Goal: Navigation & Orientation: Find specific page/section

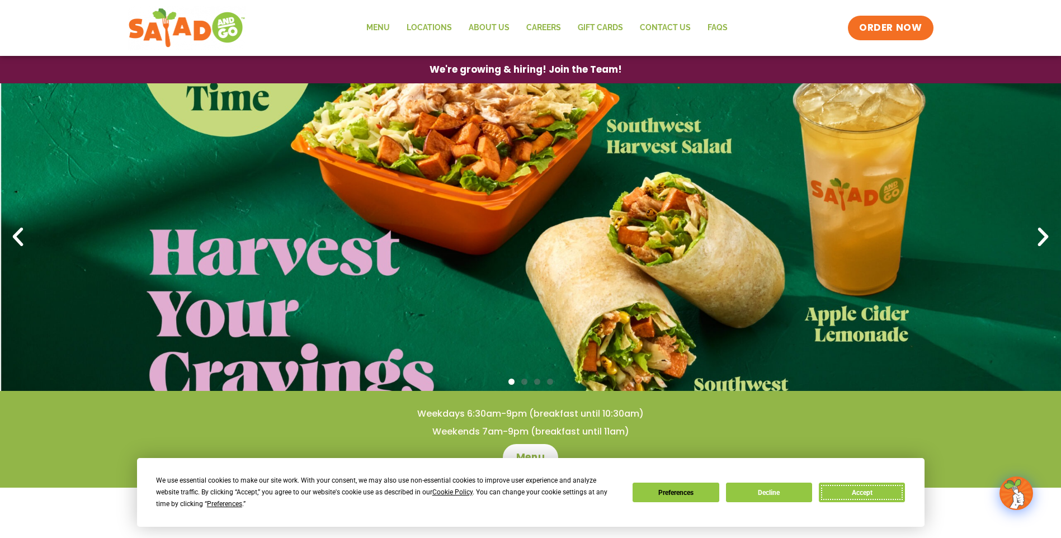
click at [837, 490] on button "Accept" at bounding box center [862, 493] width 86 height 20
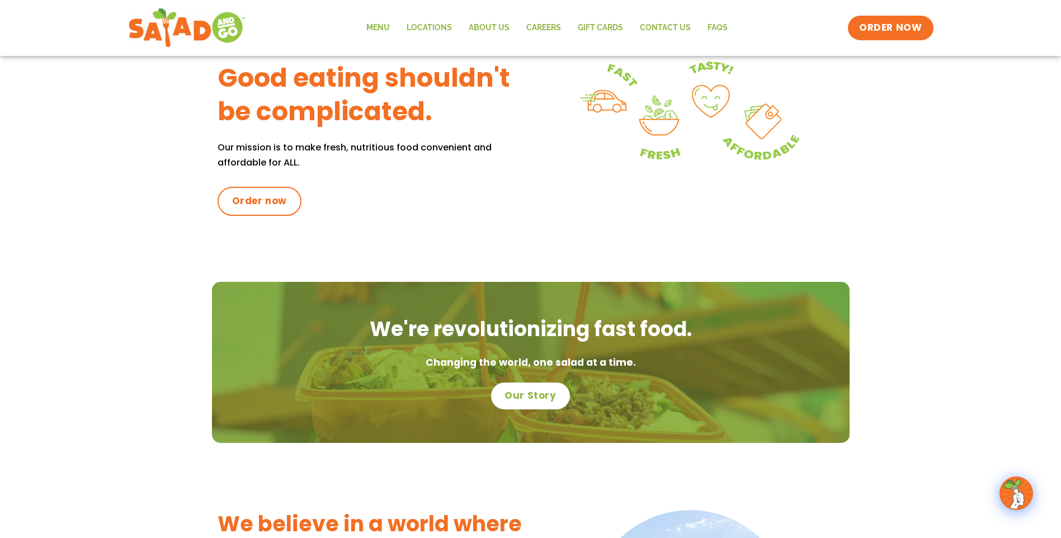
scroll to position [280, 0]
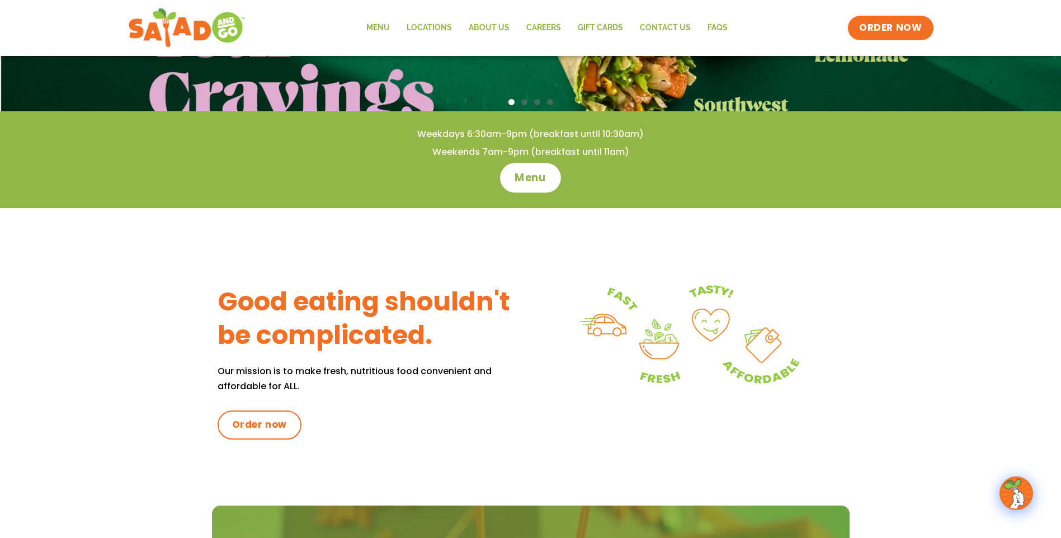
click at [531, 177] on span "Menu" at bounding box center [530, 178] width 32 height 15
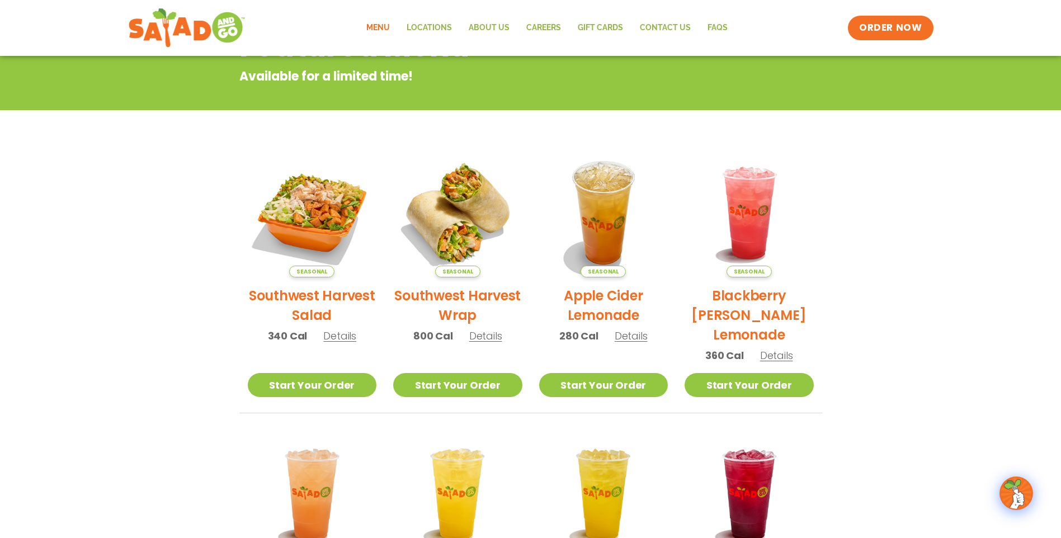
scroll to position [112, 0]
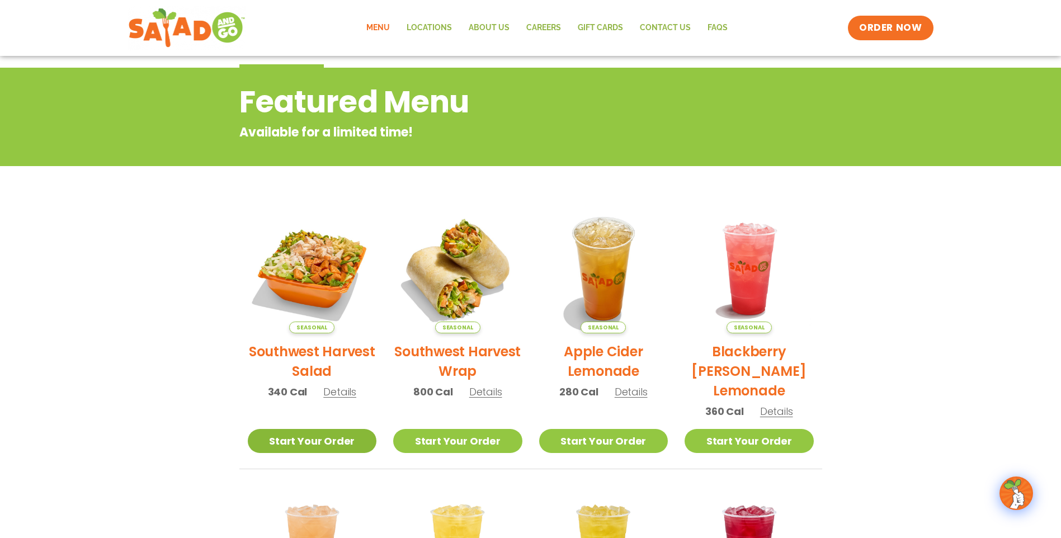
click at [324, 443] on link "Start Your Order" at bounding box center [312, 441] width 129 height 24
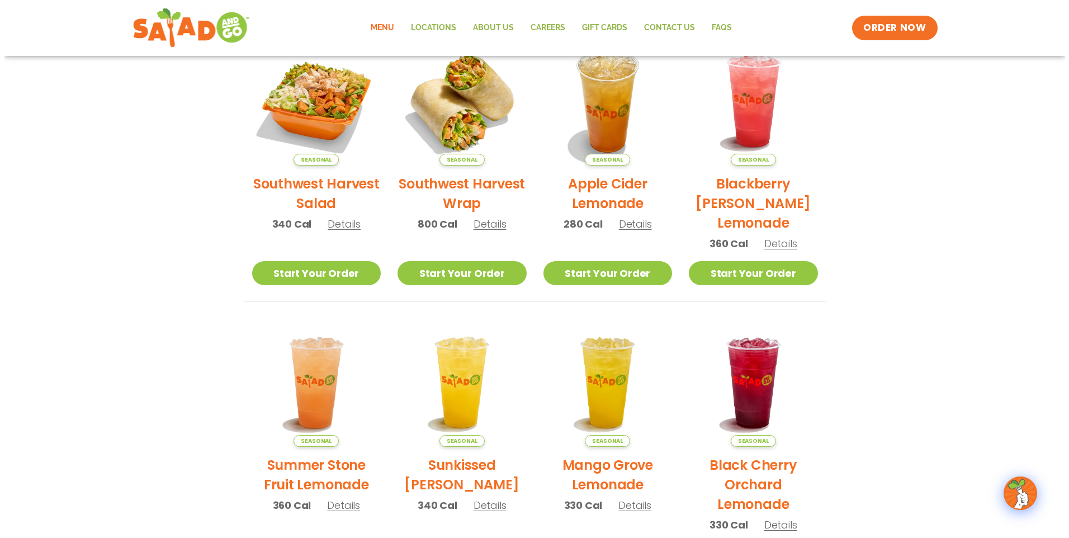
scroll to position [112, 0]
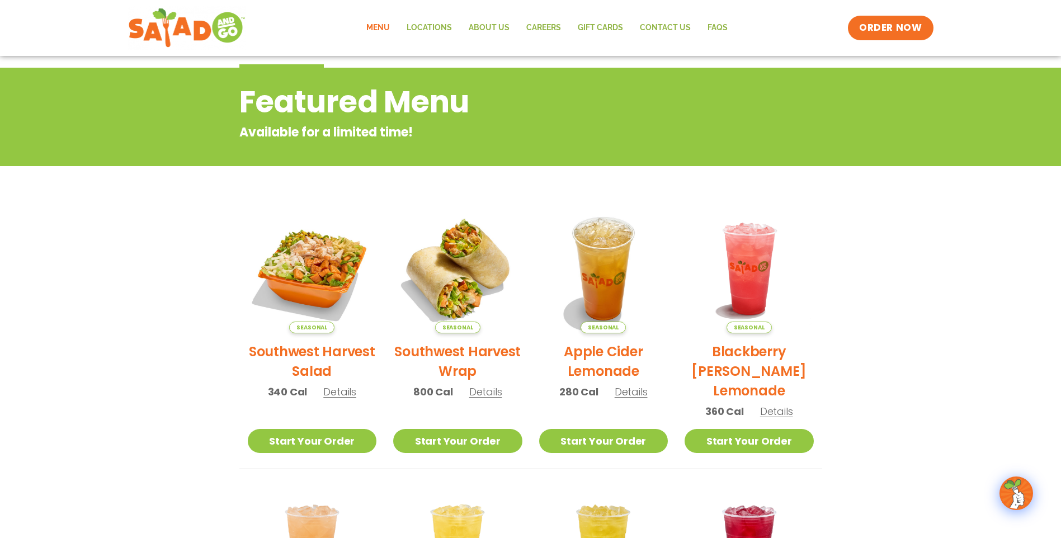
click at [323, 351] on h2 "Southwest Harvest Salad" at bounding box center [312, 361] width 129 height 39
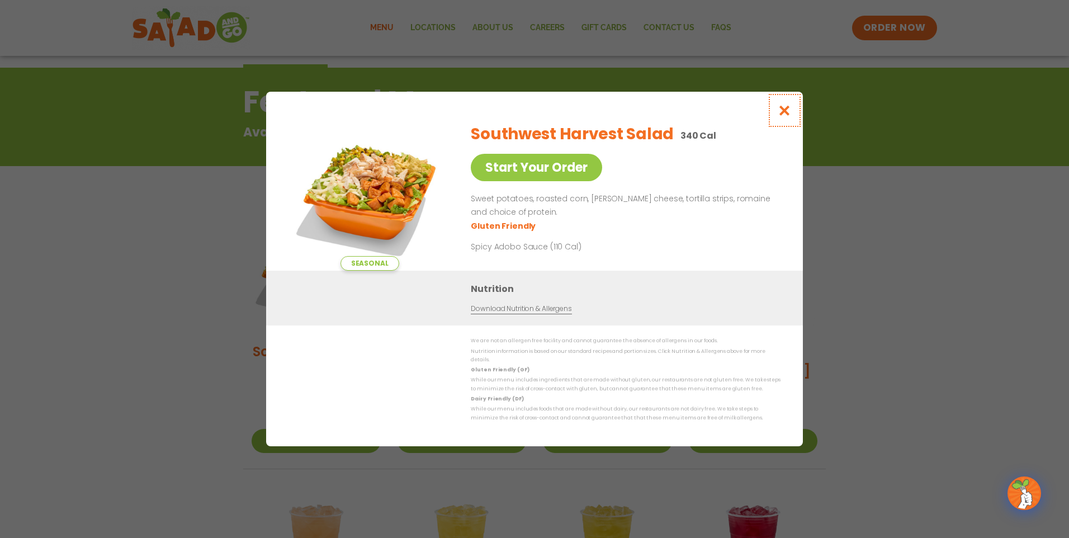
click at [786, 116] on icon "Close modal" at bounding box center [785, 111] width 14 height 12
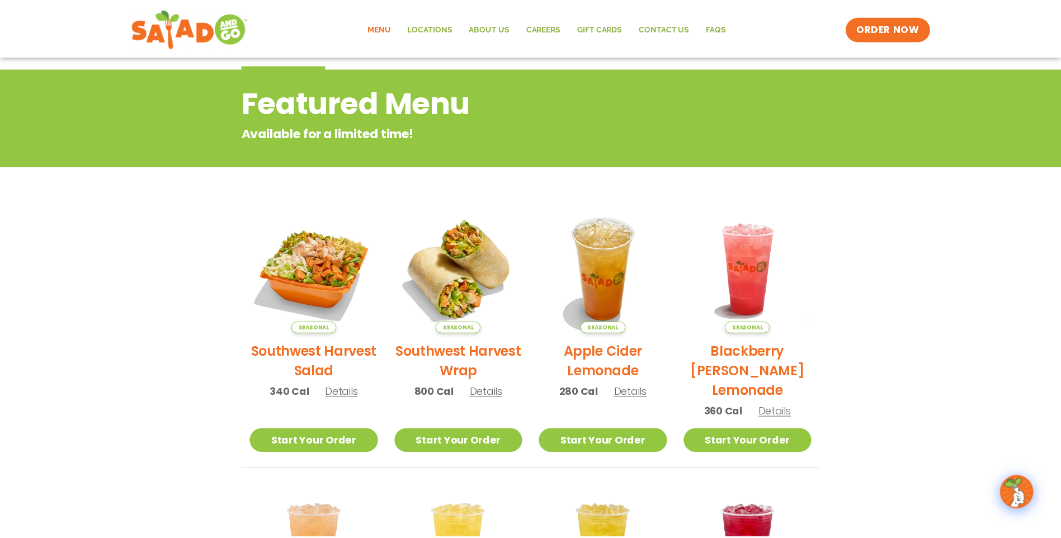
scroll to position [180, 0]
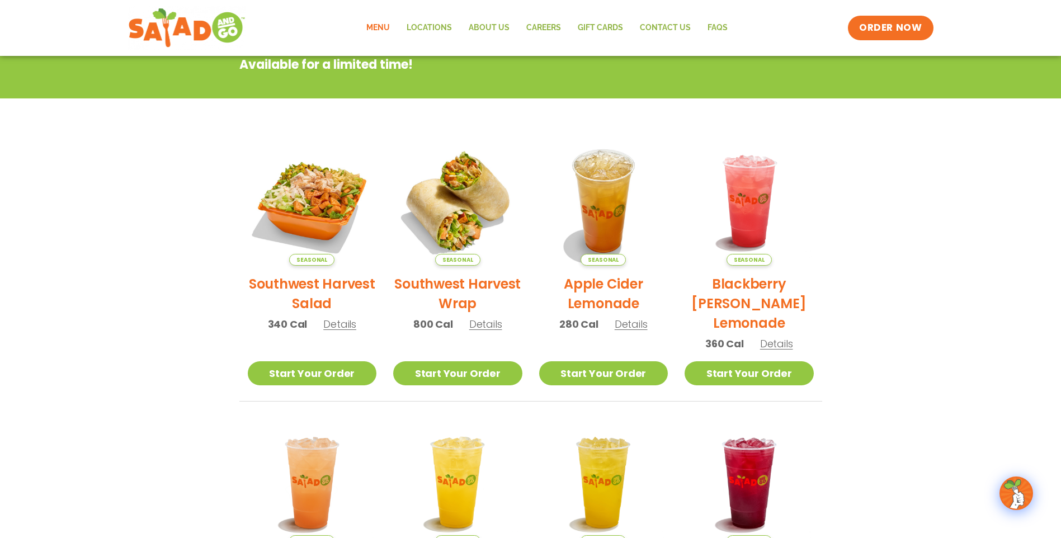
click at [474, 323] on span "Details" at bounding box center [485, 324] width 33 height 14
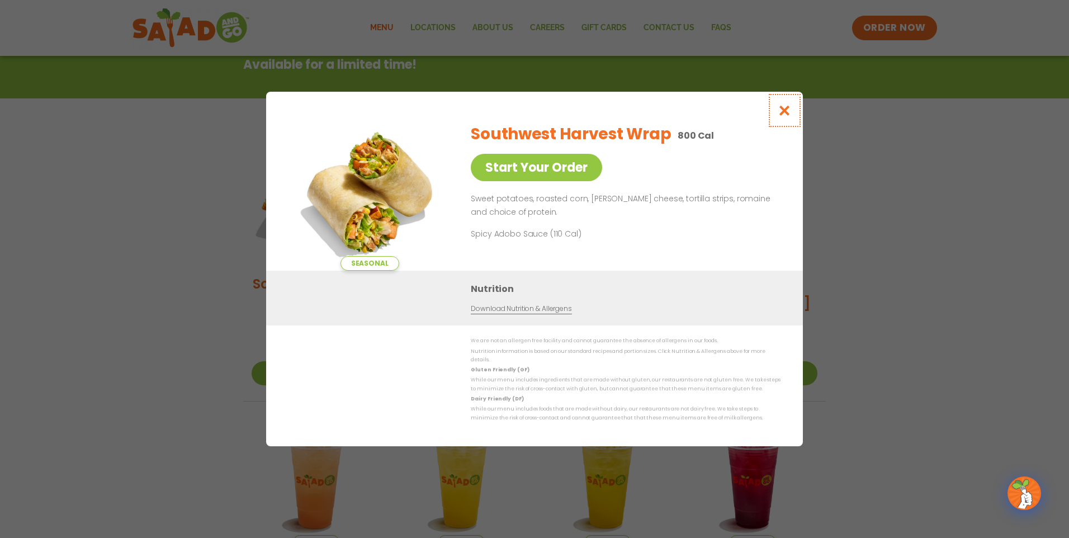
click at [787, 116] on icon "Close modal" at bounding box center [785, 111] width 14 height 12
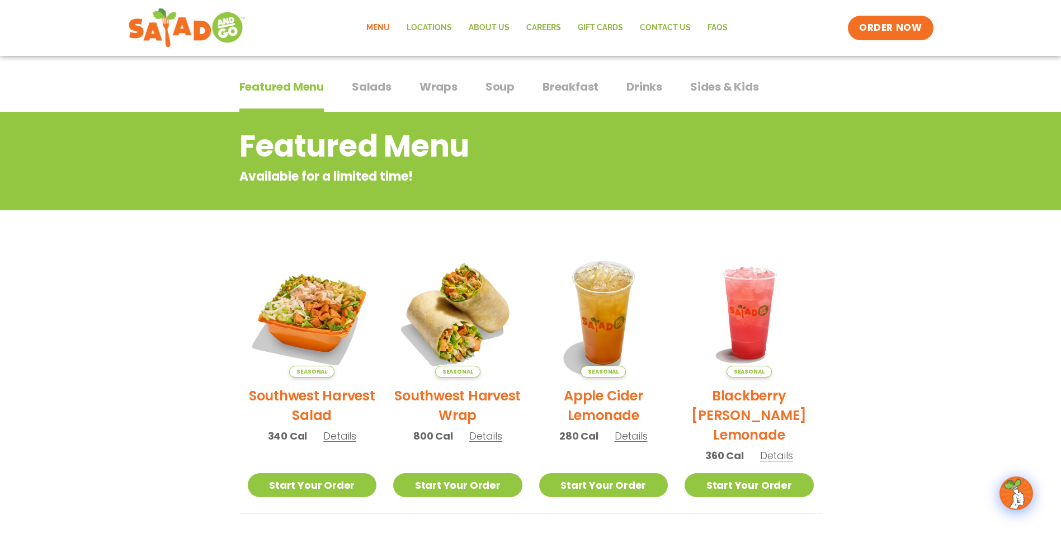
scroll to position [0, 0]
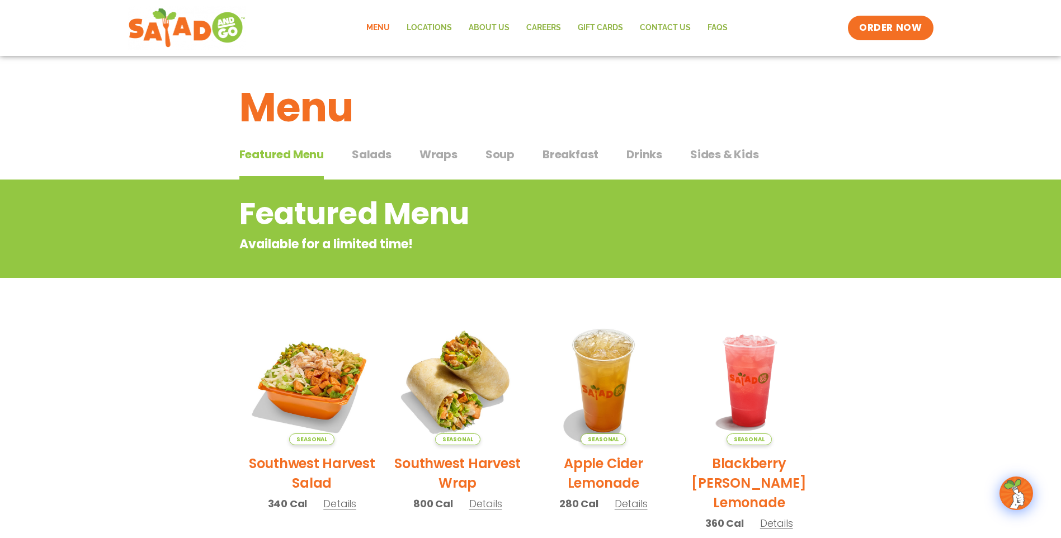
click at [367, 155] on span "Salads" at bounding box center [372, 154] width 40 height 17
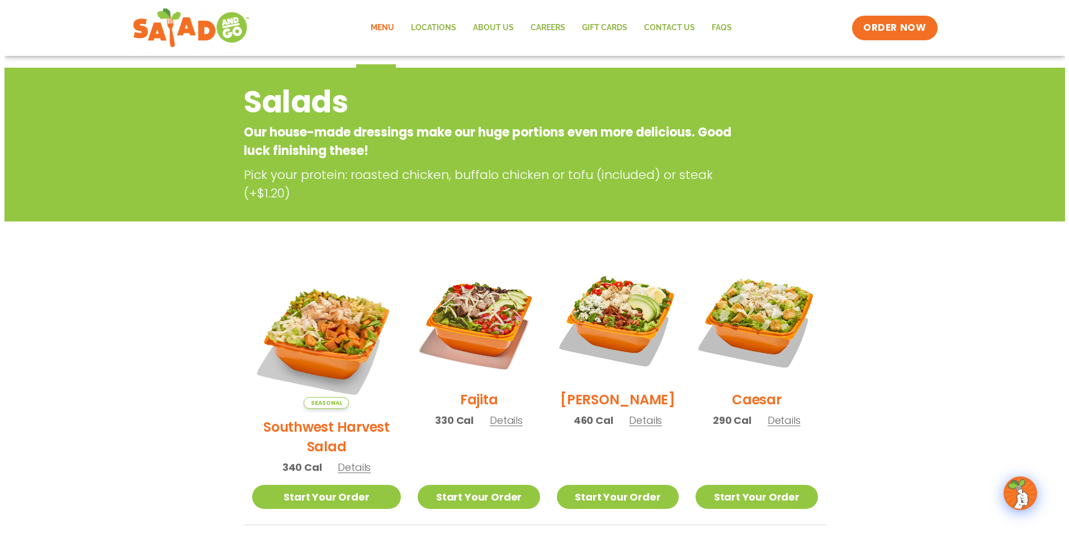
scroll to position [168, 0]
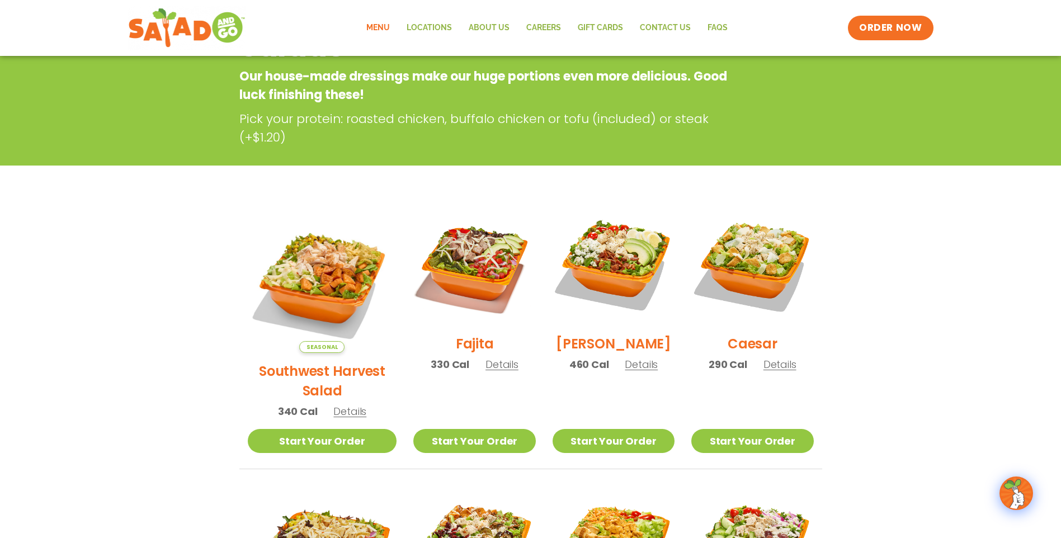
click at [783, 371] on span "Details" at bounding box center [779, 364] width 33 height 14
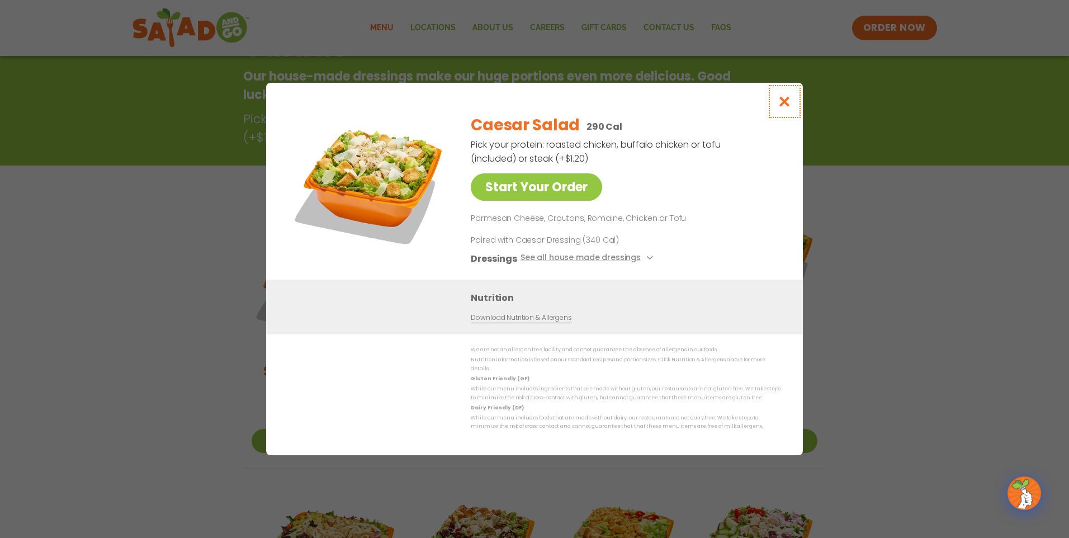
click at [785, 107] on icon "Close modal" at bounding box center [785, 102] width 14 height 12
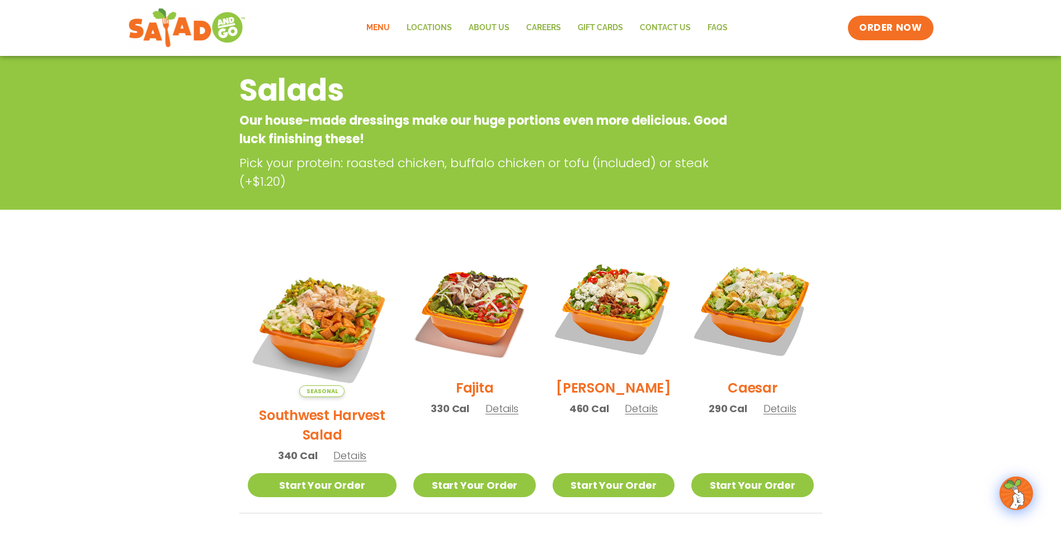
scroll to position [0, 0]
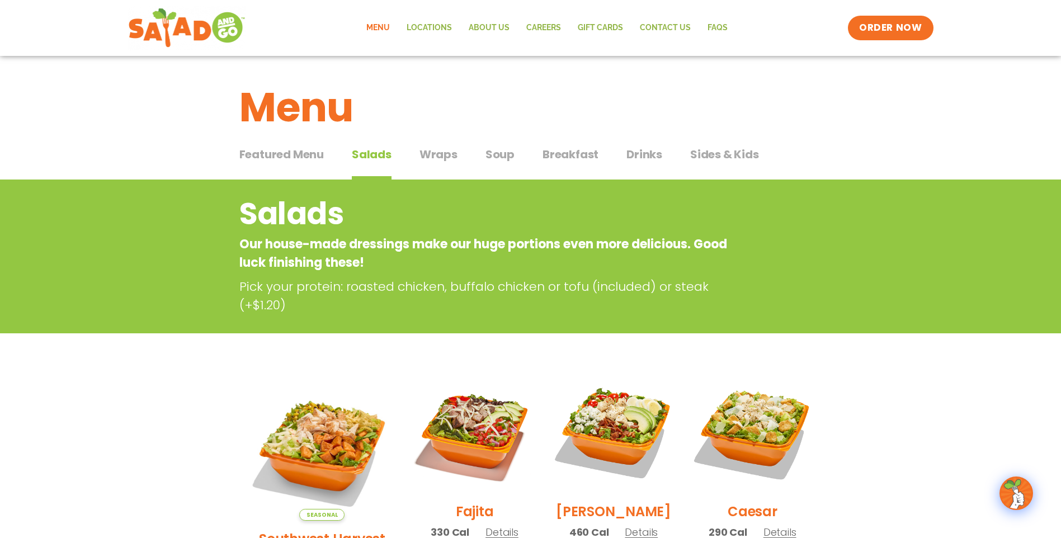
click at [444, 157] on span "Wraps" at bounding box center [438, 154] width 38 height 17
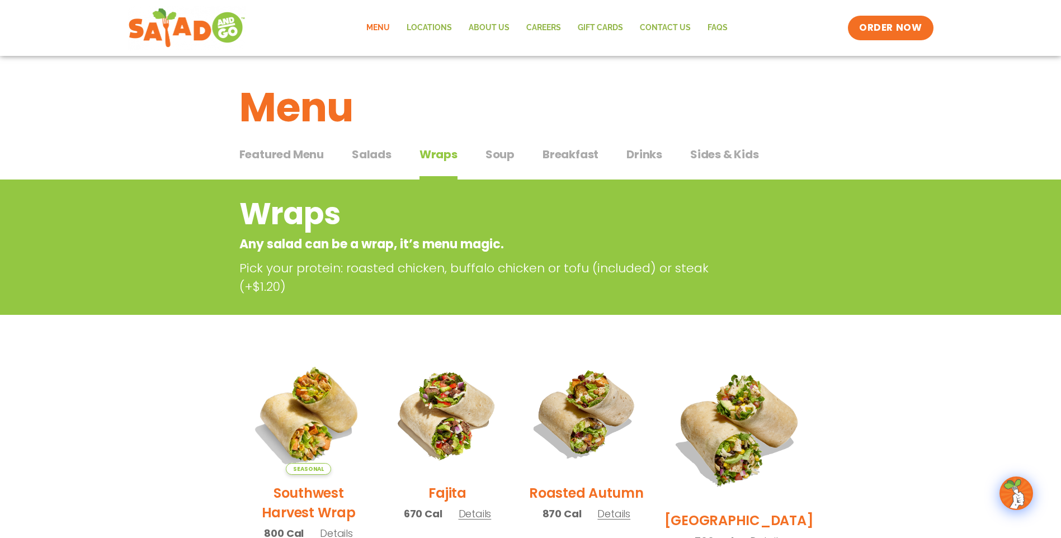
click at [506, 151] on span "Soup" at bounding box center [499, 154] width 29 height 17
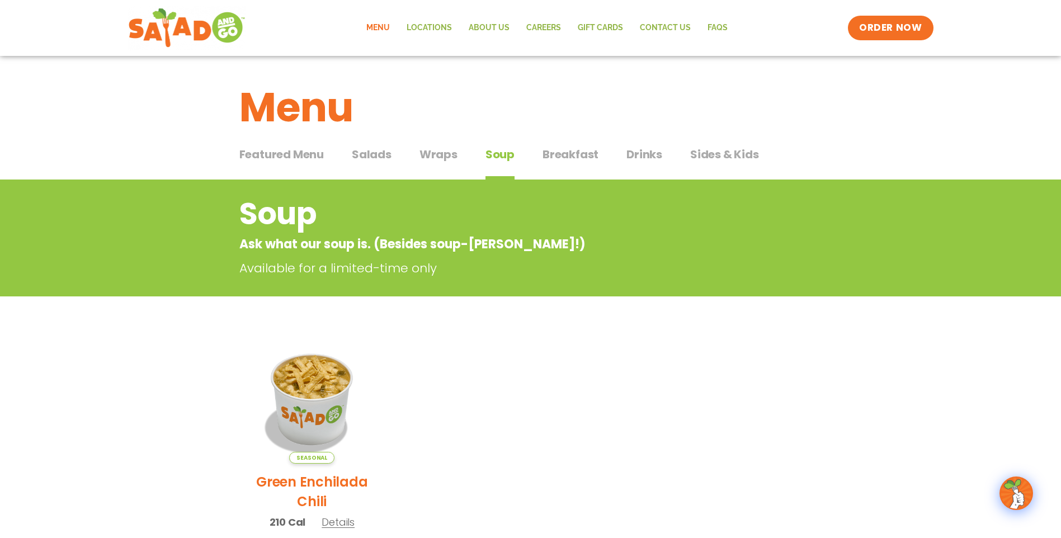
click at [586, 153] on span "Breakfast" at bounding box center [570, 154] width 56 height 17
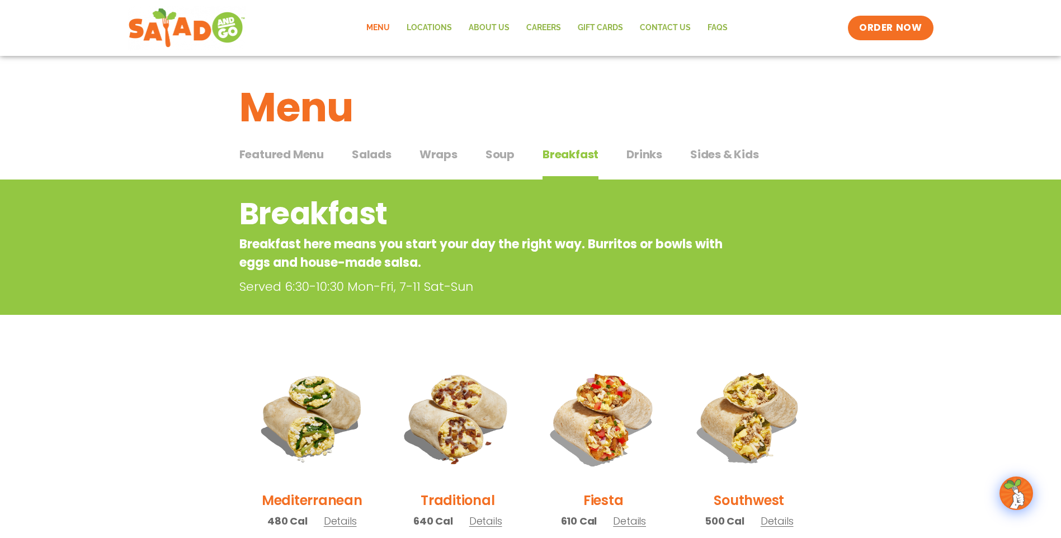
click at [629, 154] on span "Drinks" at bounding box center [644, 154] width 36 height 17
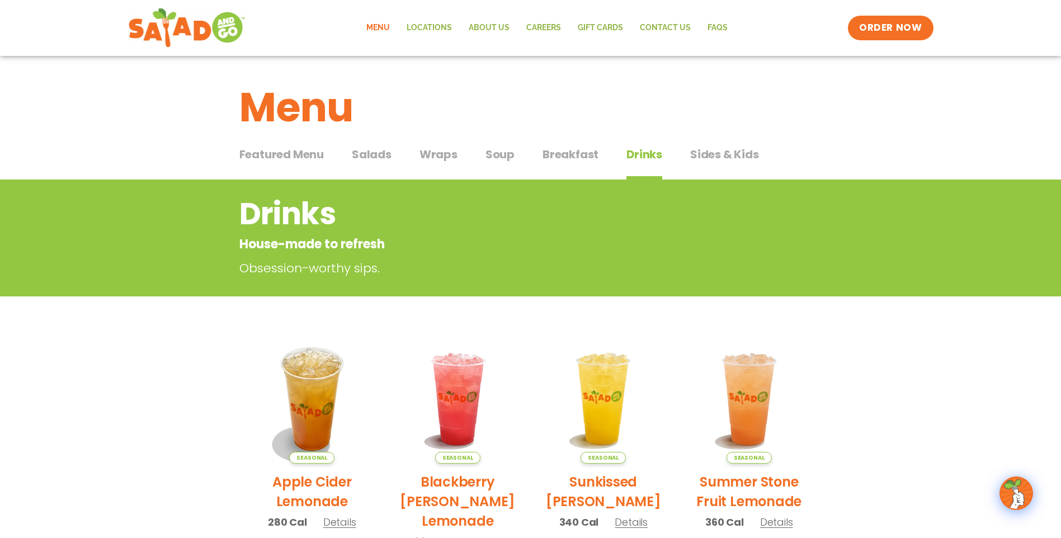
click at [724, 159] on span "Sides & Kids" at bounding box center [724, 154] width 69 height 17
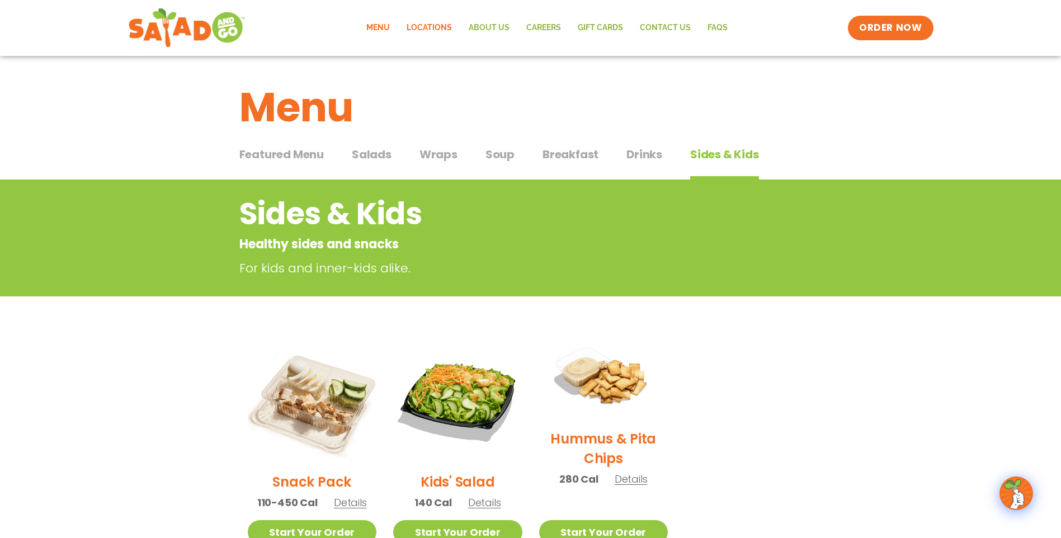
click at [432, 27] on link "Locations" at bounding box center [429, 28] width 62 height 26
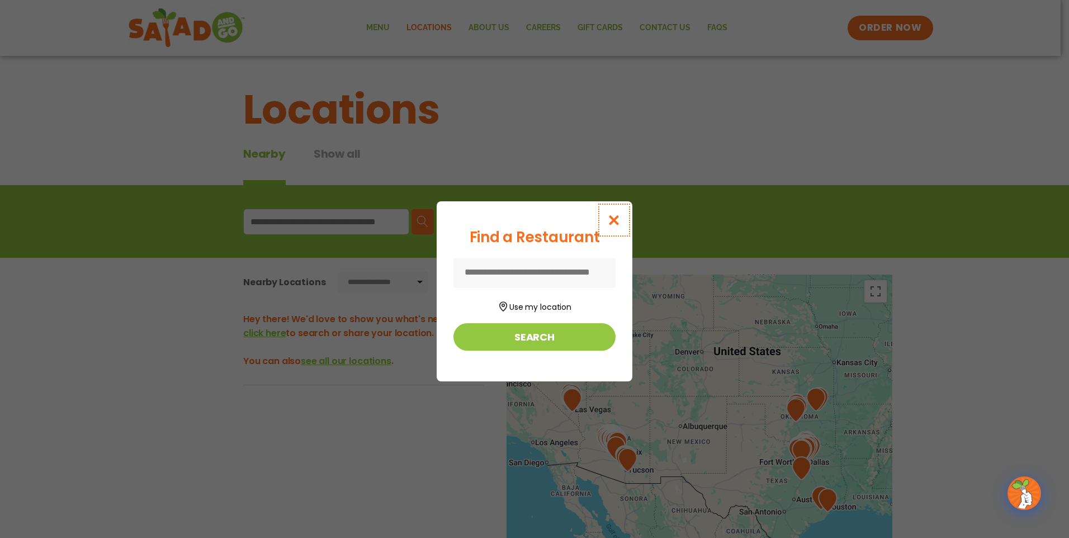
click at [614, 220] on icon "Close modal" at bounding box center [614, 220] width 14 height 12
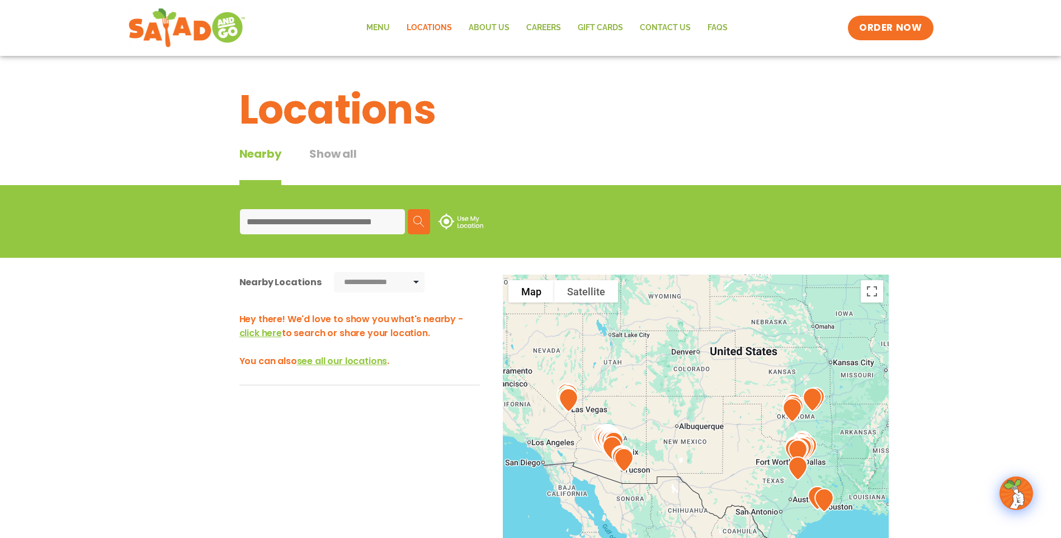
scroll to position [56, 0]
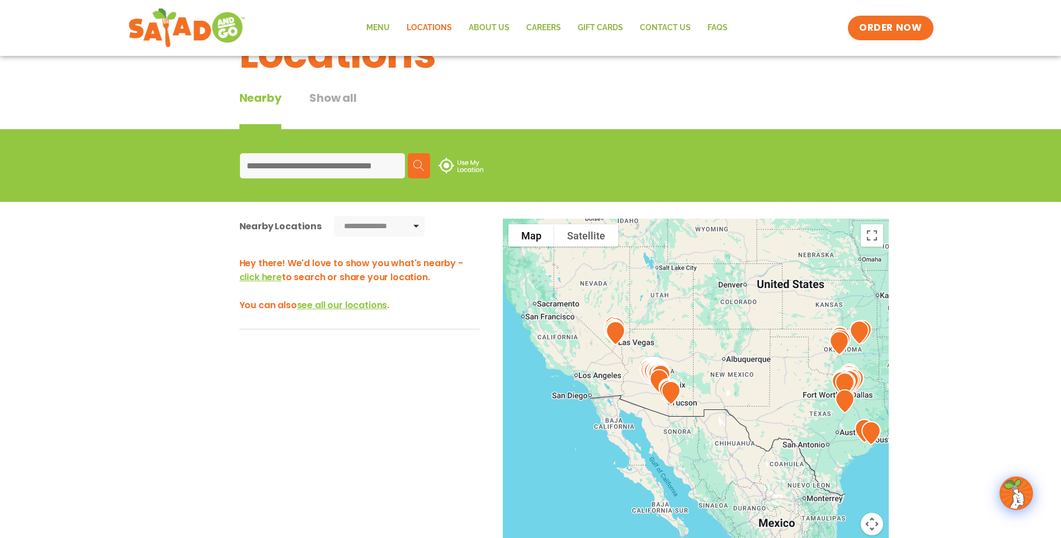
drag, startPoint x: 574, startPoint y: 348, endPoint x: 622, endPoint y: 337, distance: 49.4
click at [622, 337] on img at bounding box center [615, 333] width 29 height 33
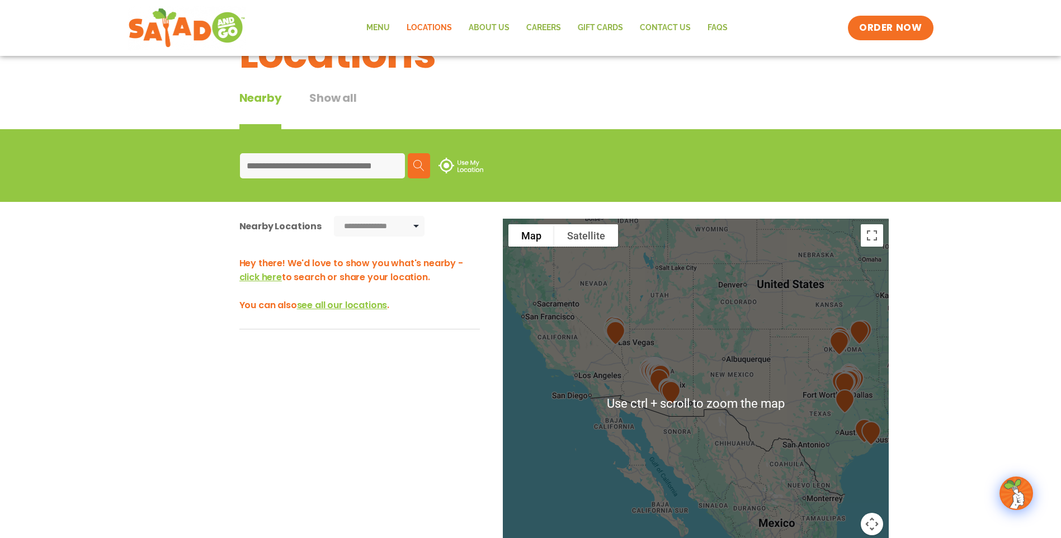
scroll to position [0, 0]
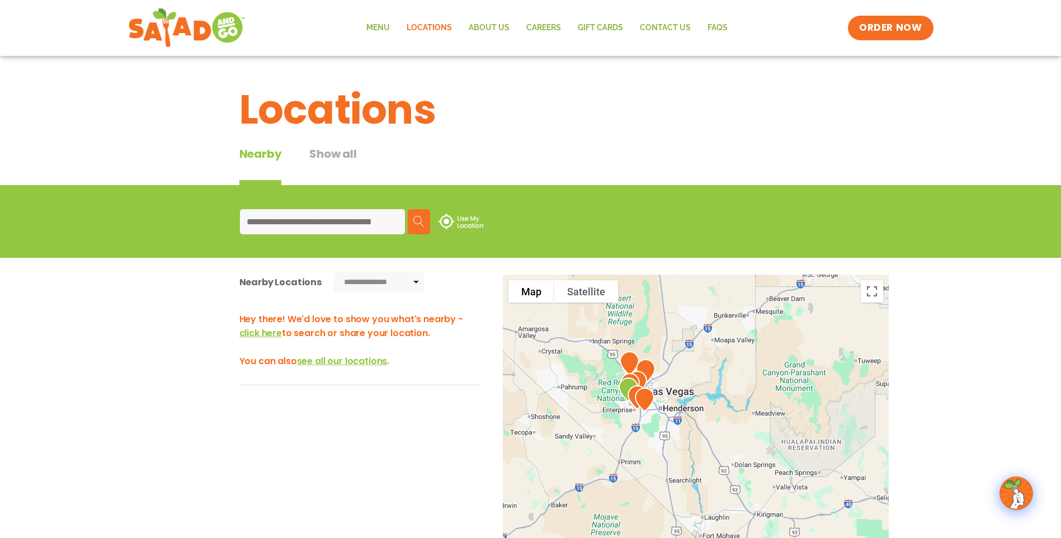
drag, startPoint x: 561, startPoint y: 347, endPoint x: 667, endPoint y: 415, distance: 125.3
click at [666, 415] on div at bounding box center [696, 460] width 386 height 370
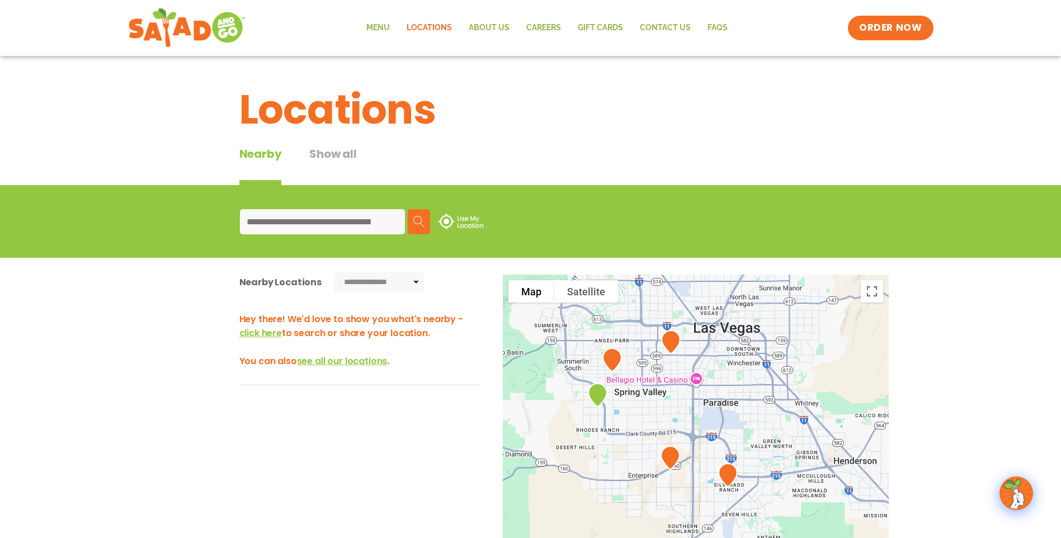
drag, startPoint x: 650, startPoint y: 451, endPoint x: 721, endPoint y: 352, distance: 122.0
click at [721, 352] on div at bounding box center [696, 460] width 386 height 370
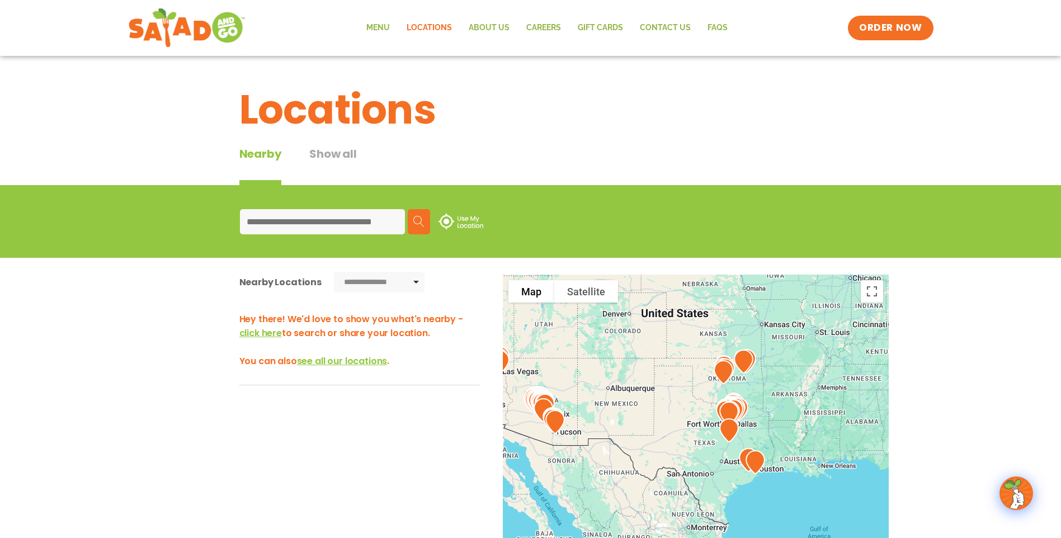
drag, startPoint x: 780, startPoint y: 411, endPoint x: 526, endPoint y: 376, distance: 255.7
click at [527, 378] on div at bounding box center [696, 460] width 386 height 370
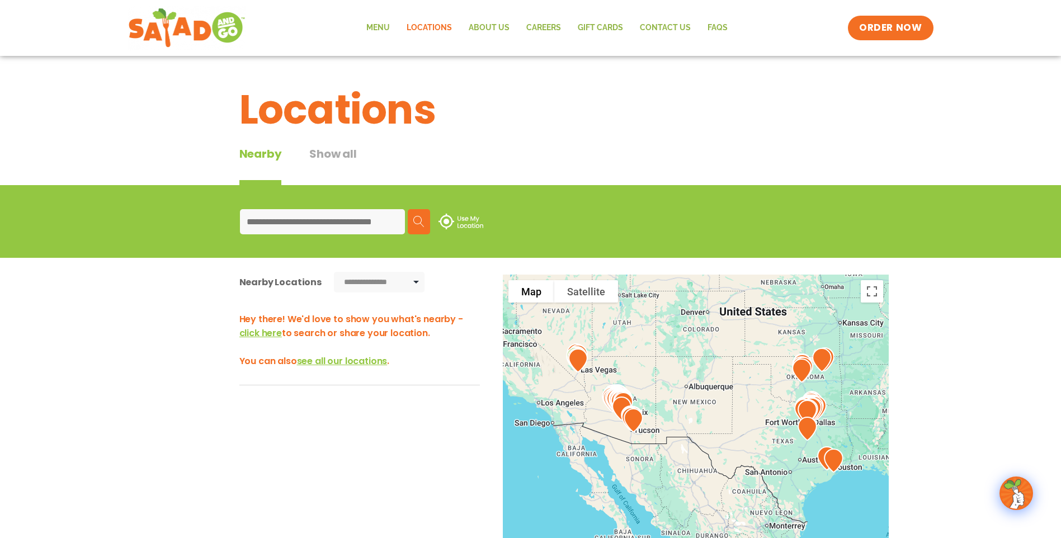
drag, startPoint x: 787, startPoint y: 389, endPoint x: 913, endPoint y: 381, distance: 126.6
click at [913, 381] on div "**********" at bounding box center [530, 473] width 1061 height 431
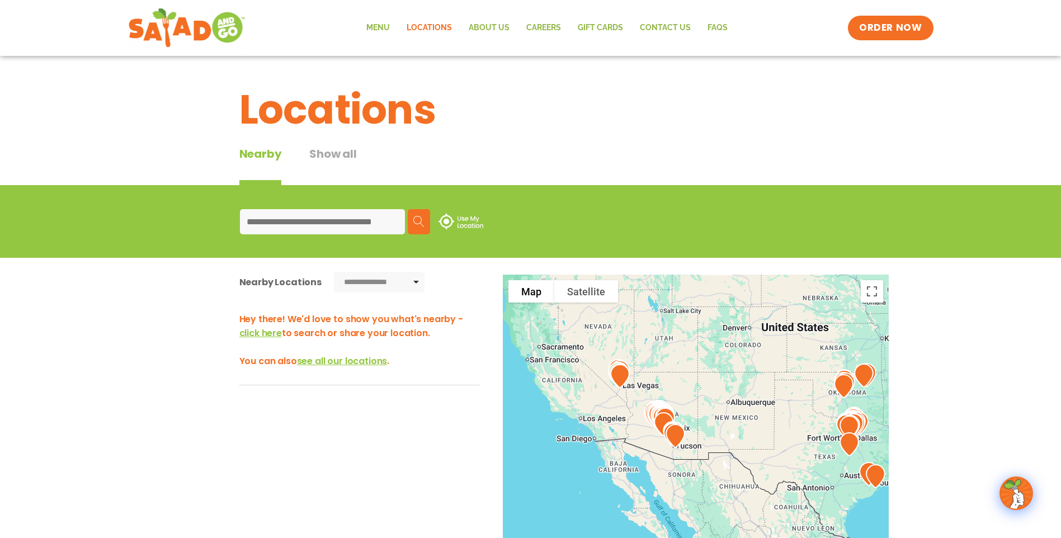
drag, startPoint x: 675, startPoint y: 404, endPoint x: 703, endPoint y: 417, distance: 31.0
click at [703, 417] on div at bounding box center [696, 460] width 386 height 370
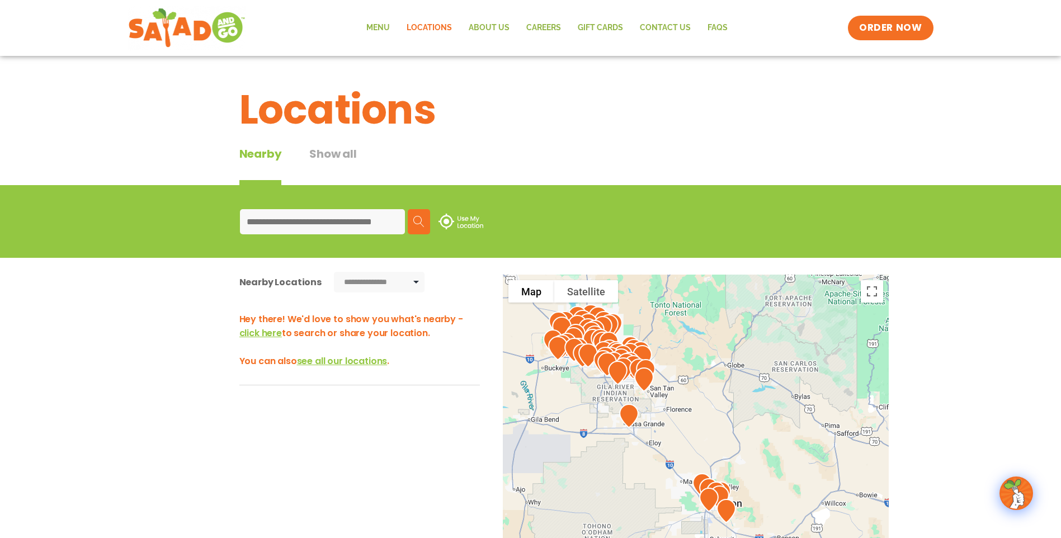
drag, startPoint x: 688, startPoint y: 448, endPoint x: 687, endPoint y: 293, distance: 154.9
click at [687, 293] on div at bounding box center [696, 460] width 386 height 370
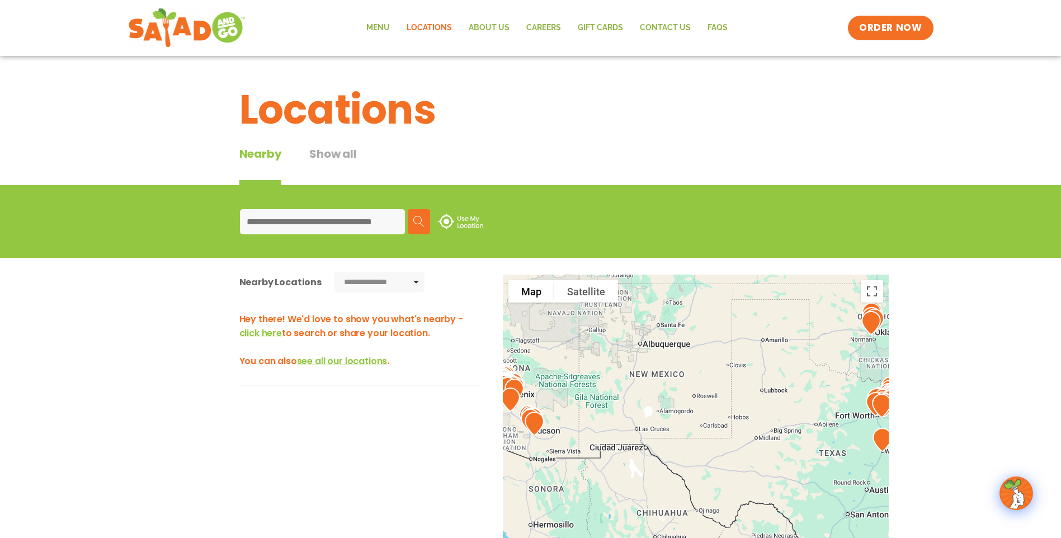
drag, startPoint x: 785, startPoint y: 422, endPoint x: 578, endPoint y: 407, distance: 208.1
click at [578, 407] on div at bounding box center [696, 460] width 386 height 370
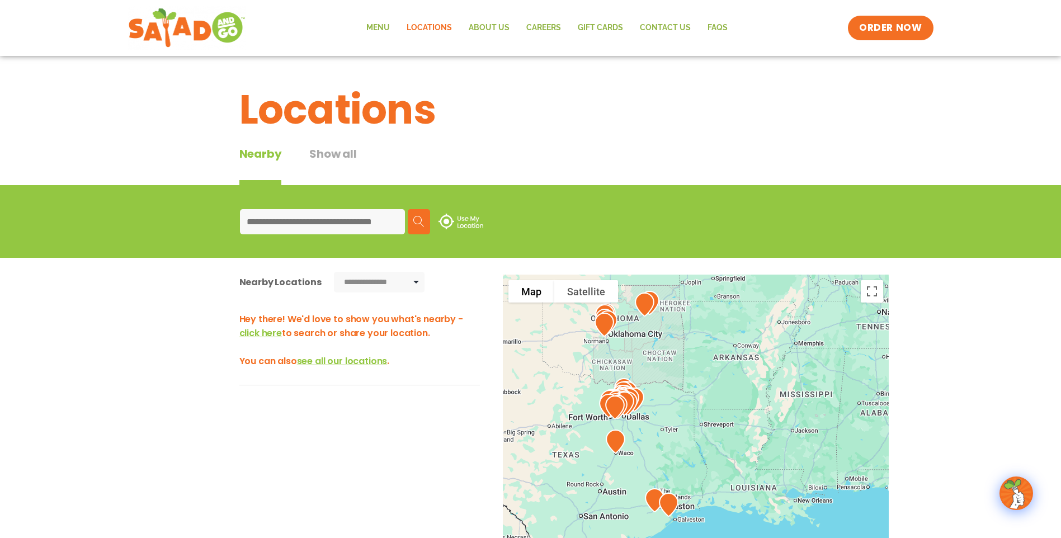
drag, startPoint x: 769, startPoint y: 409, endPoint x: 561, endPoint y: 418, distance: 208.2
click at [561, 418] on div at bounding box center [696, 460] width 386 height 370
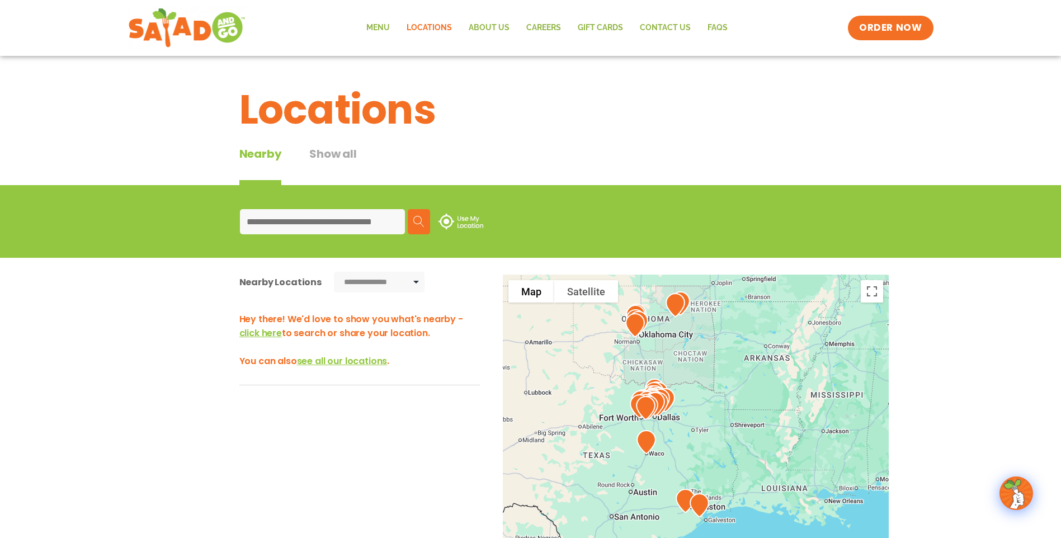
drag, startPoint x: 684, startPoint y: 441, endPoint x: 716, endPoint y: 442, distance: 31.9
click at [716, 442] on div at bounding box center [696, 460] width 386 height 370
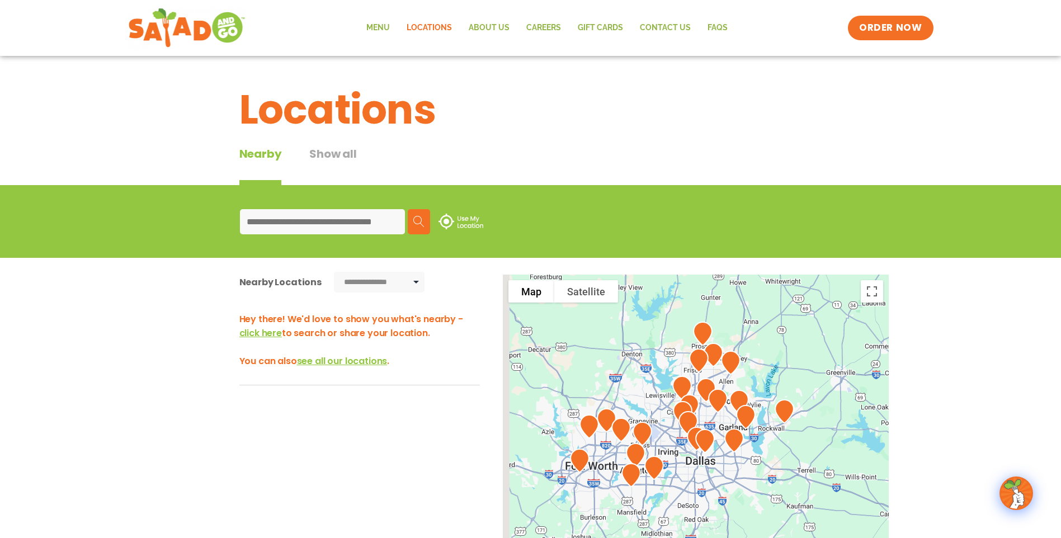
drag, startPoint x: 666, startPoint y: 427, endPoint x: 779, endPoint y: 328, distance: 150.2
click at [779, 328] on div at bounding box center [696, 460] width 386 height 370
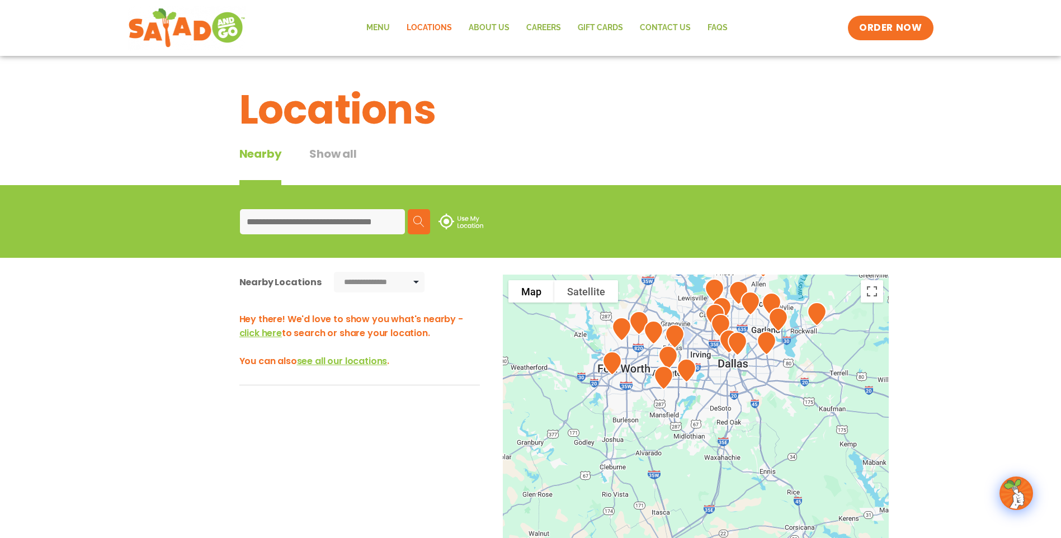
drag, startPoint x: 725, startPoint y: 514, endPoint x: 757, endPoint y: 419, distance: 99.6
click at [757, 419] on div at bounding box center [696, 460] width 386 height 370
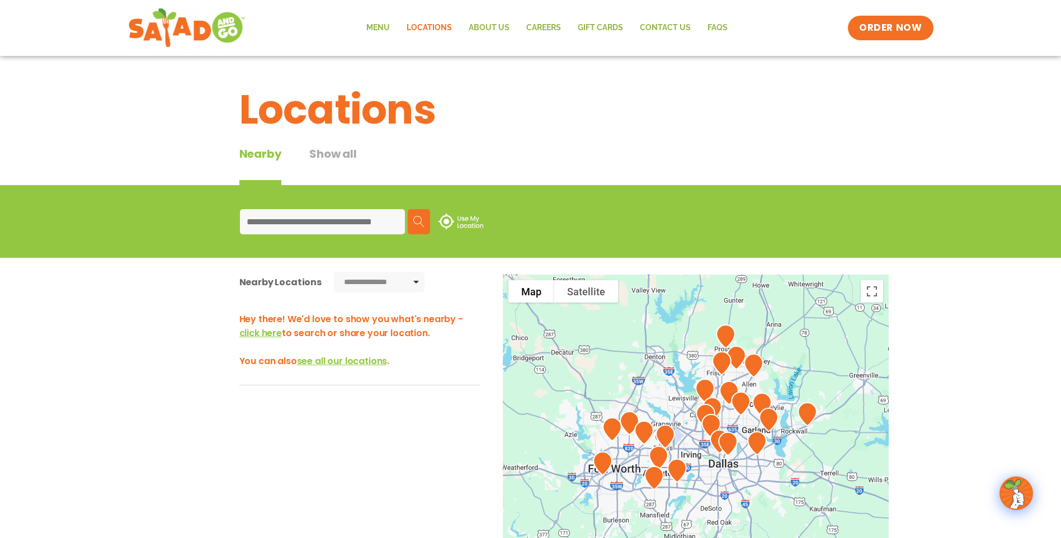
drag, startPoint x: 719, startPoint y: 401, endPoint x: 701, endPoint y: 512, distance: 112.2
click at [701, 519] on div at bounding box center [696, 460] width 386 height 370
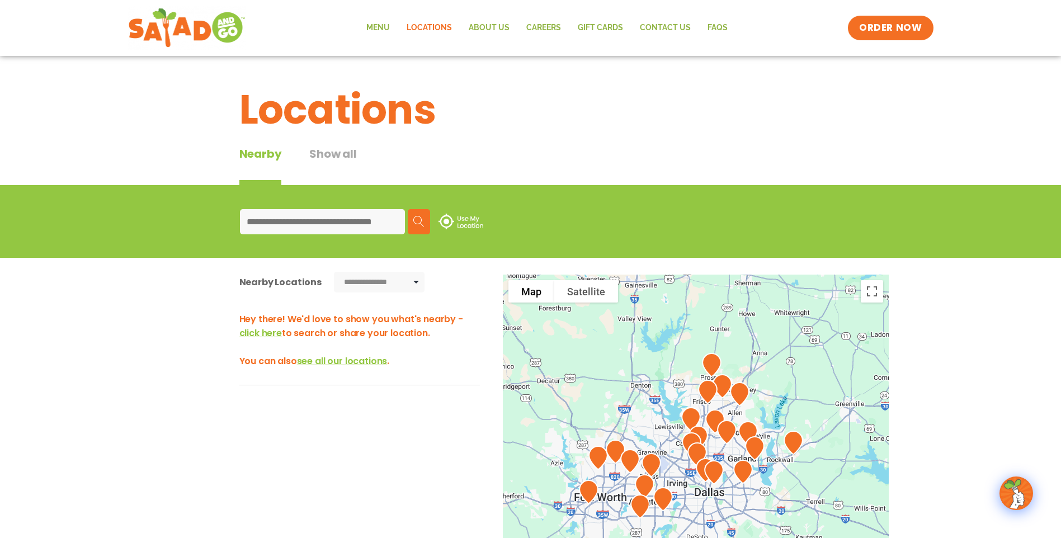
drag, startPoint x: 735, startPoint y: 349, endPoint x: 716, endPoint y: 532, distance: 183.9
click at [716, 532] on div at bounding box center [696, 460] width 386 height 370
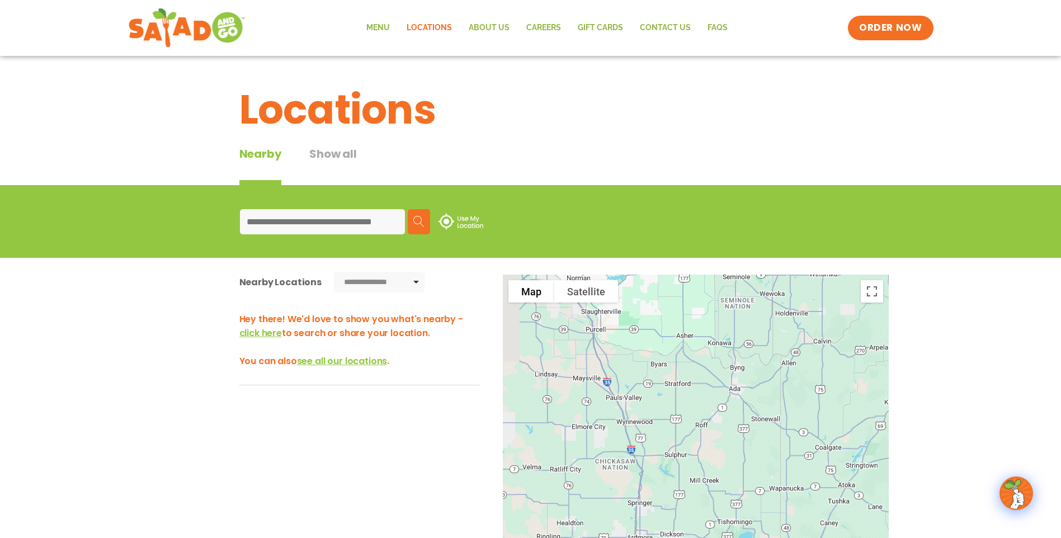
drag, startPoint x: 677, startPoint y: 385, endPoint x: 785, endPoint y: 519, distance: 172.1
click at [785, 519] on div at bounding box center [696, 460] width 386 height 370
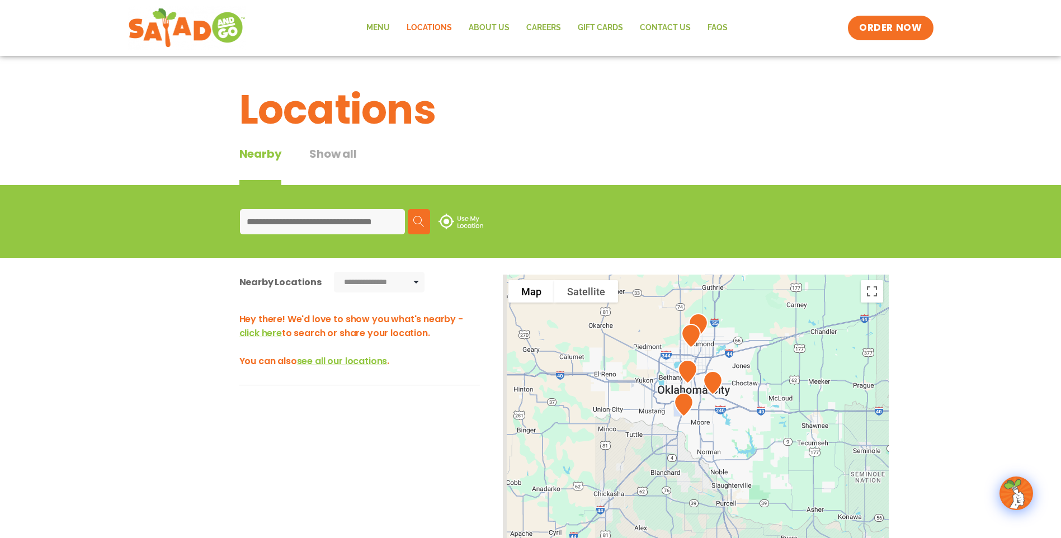
drag, startPoint x: 725, startPoint y: 386, endPoint x: 814, endPoint y: 537, distance: 175.2
click at [814, 537] on html "**********" at bounding box center [530, 424] width 1061 height 848
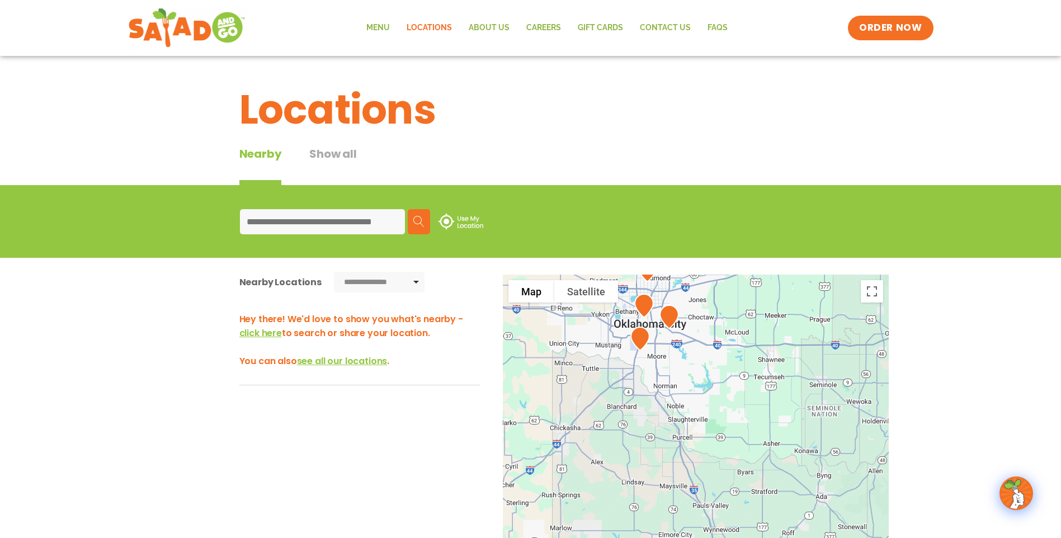
drag, startPoint x: 773, startPoint y: 461, endPoint x: 652, endPoint y: 281, distance: 216.7
click at [653, 284] on div at bounding box center [696, 460] width 386 height 370
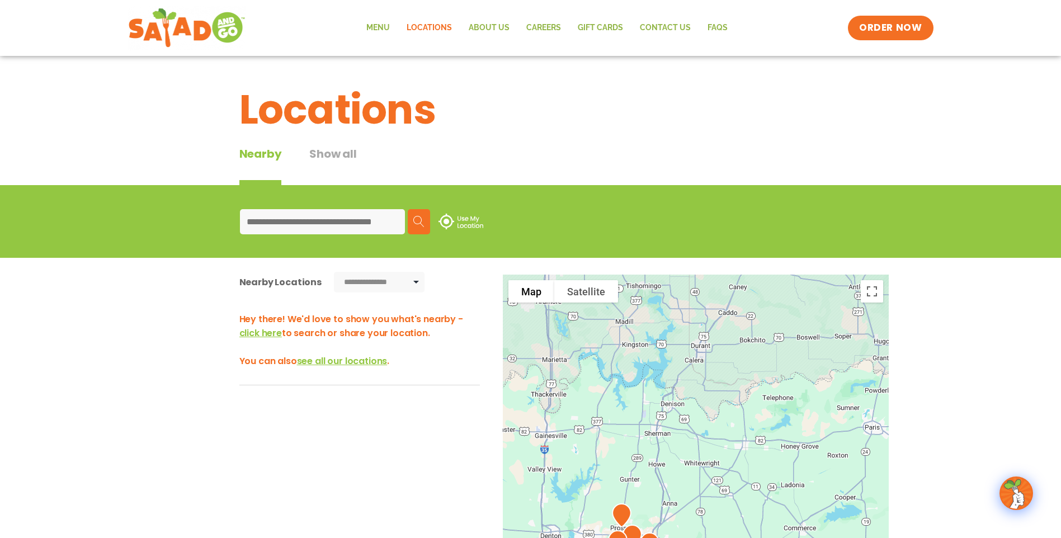
drag, startPoint x: 723, startPoint y: 447, endPoint x: 673, endPoint y: 293, distance: 162.2
click at [673, 294] on div at bounding box center [696, 460] width 386 height 370
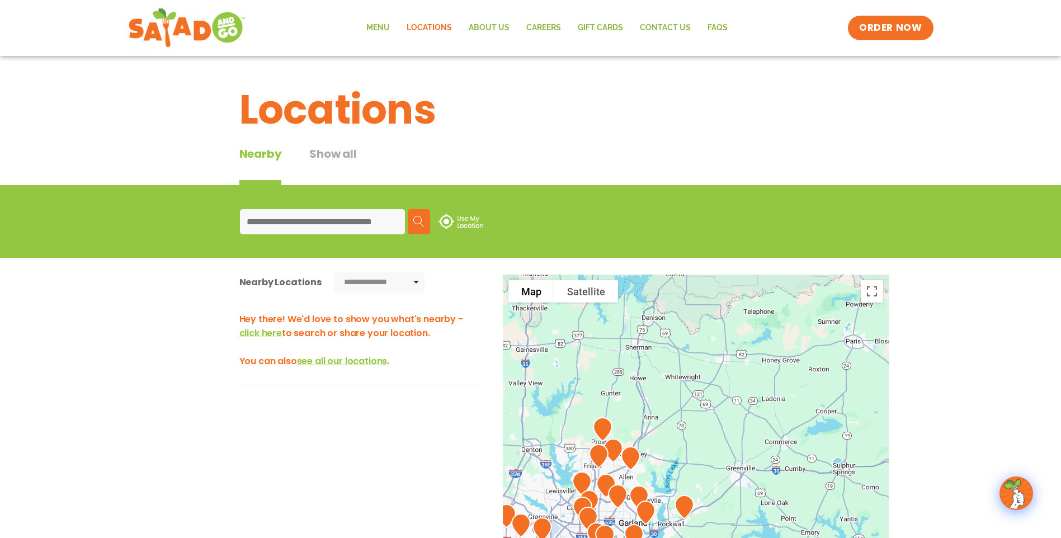
drag, startPoint x: 656, startPoint y: 435, endPoint x: 731, endPoint y: 328, distance: 130.3
click at [729, 331] on div at bounding box center [696, 460] width 386 height 370
